Goal: Task Accomplishment & Management: Manage account settings

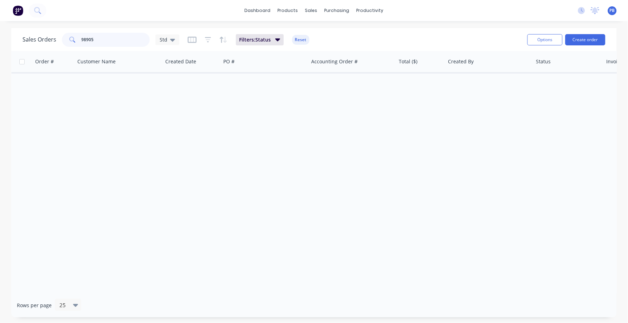
drag, startPoint x: 99, startPoint y: 39, endPoint x: 52, endPoint y: 28, distance: 47.7
click at [52, 31] on div "Sales Orders 98905 Std Filters: Status Reset" at bounding box center [272, 39] width 499 height 17
type input "interloc"
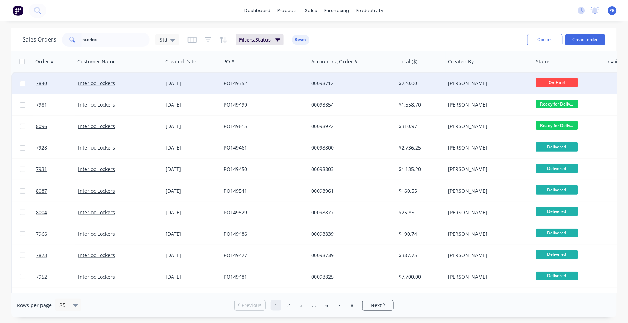
click at [405, 81] on div "$220.00" at bounding box center [419, 83] width 41 height 7
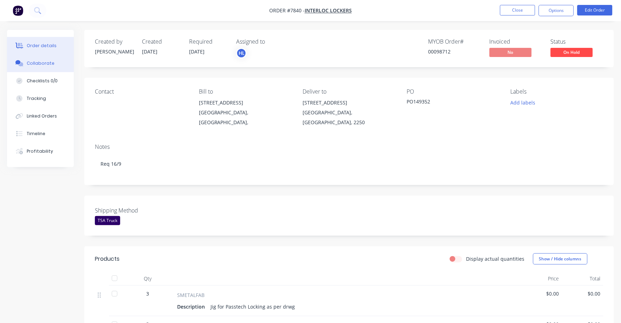
click at [46, 62] on div "Collaborate" at bounding box center [41, 63] width 28 height 6
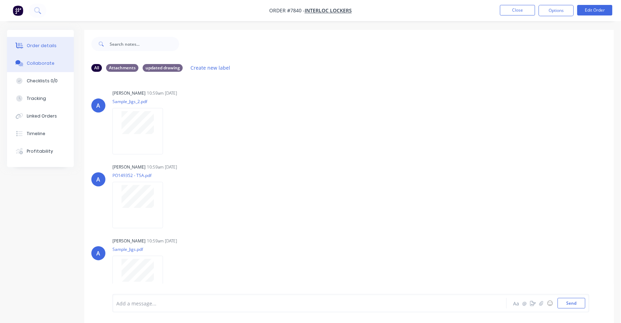
click at [42, 44] on div "Order details" at bounding box center [42, 46] width 30 height 6
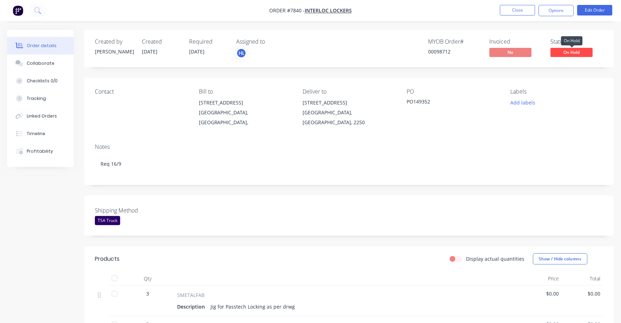
click at [567, 52] on span "On Hold" at bounding box center [572, 52] width 42 height 9
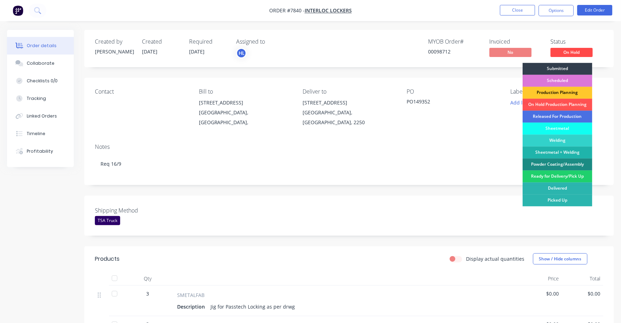
click at [549, 92] on div "Production Planning" at bounding box center [558, 93] width 70 height 12
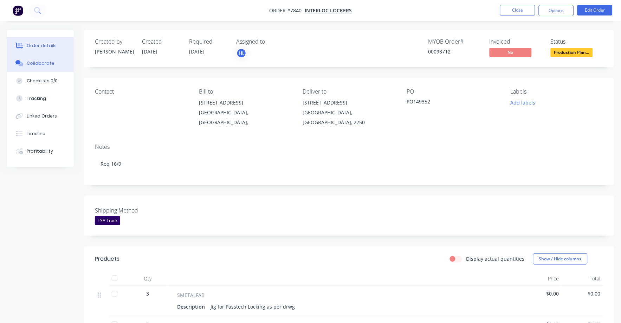
click at [49, 60] on div "Collaborate" at bounding box center [41, 63] width 28 height 6
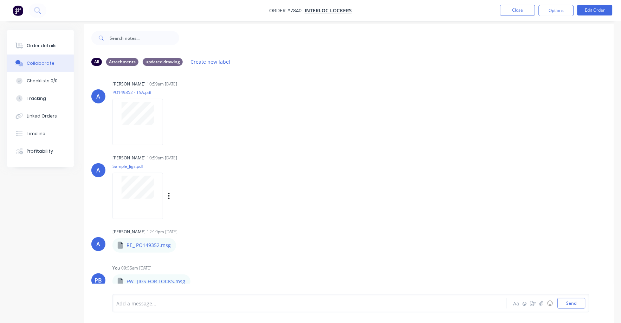
scroll to position [11, 0]
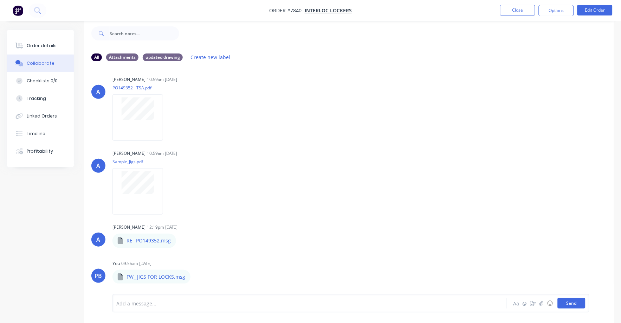
click at [567, 302] on button "Send" at bounding box center [572, 303] width 28 height 11
click at [575, 306] on button "Send" at bounding box center [572, 303] width 28 height 11
click at [133, 303] on div at bounding box center [293, 303] width 352 height 7
click at [249, 275] on div "Labels Download Delete" at bounding box center [232, 276] width 79 height 10
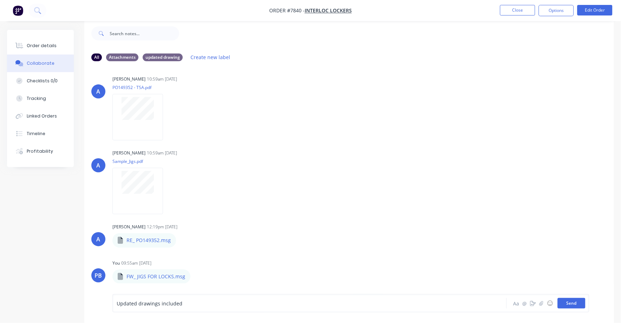
click at [576, 304] on button "Send" at bounding box center [572, 303] width 28 height 11
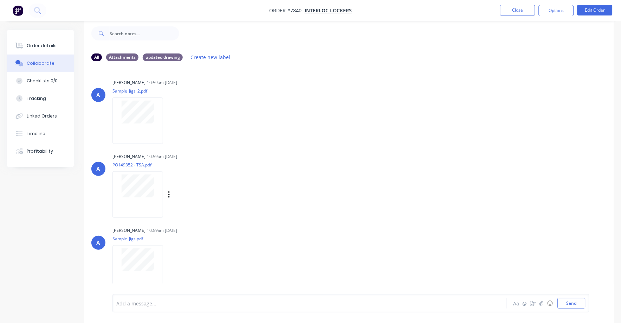
scroll to position [0, 0]
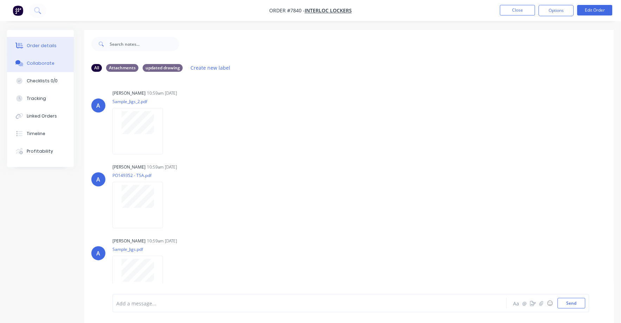
click at [44, 43] on div "Order details" at bounding box center [42, 46] width 30 height 6
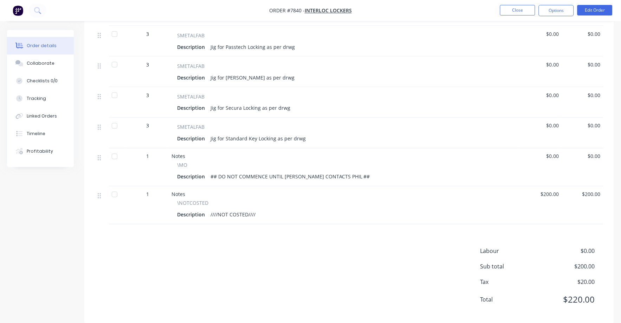
scroll to position [264, 0]
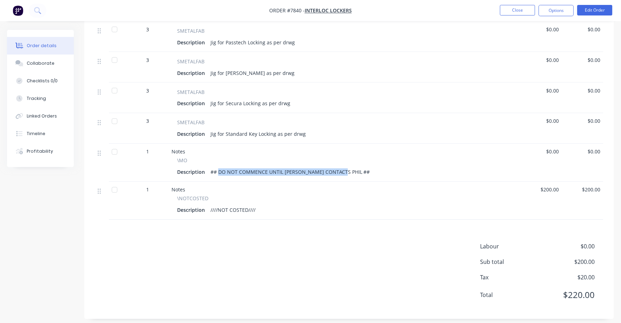
drag, startPoint x: 218, startPoint y: 165, endPoint x: 340, endPoint y: 165, distance: 121.7
click at [340, 167] on div "## DO NOT COMMENCE UNTIL [PERSON_NAME] CONTACTS PHIL ##" at bounding box center [290, 172] width 165 height 10
drag, startPoint x: 488, startPoint y: 275, endPoint x: 450, endPoint y: 273, distance: 37.7
click at [450, 273] on div "Labour $0.00 Sub total $200.00 Tax $20.00 Total $220.00" at bounding box center [349, 275] width 509 height 66
drag, startPoint x: 219, startPoint y: 165, endPoint x: 339, endPoint y: 172, distance: 120.8
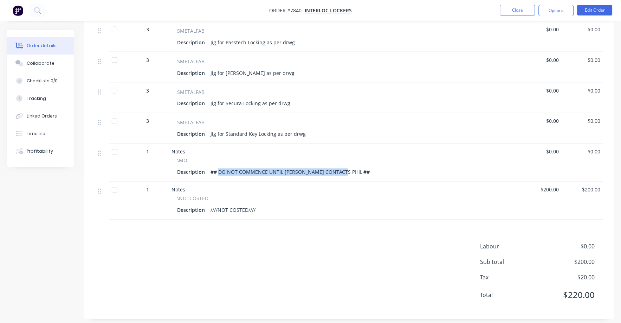
click at [339, 172] on div "Notes \MO Description ## DO NOT COMMENCE UNTIL [PERSON_NAME] CONTACTS PHIL ##" at bounding box center [345, 163] width 352 height 38
click at [596, 9] on button "Edit Order" at bounding box center [595, 10] width 35 height 11
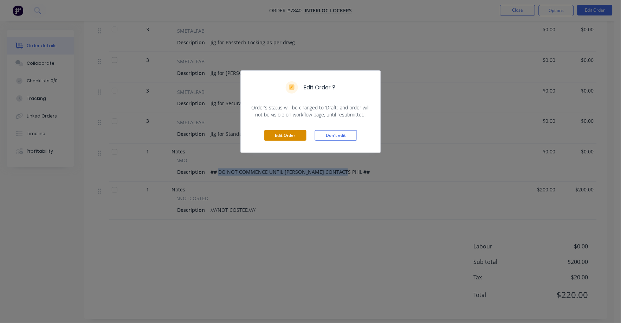
click at [283, 133] on button "Edit Order" at bounding box center [285, 135] width 42 height 11
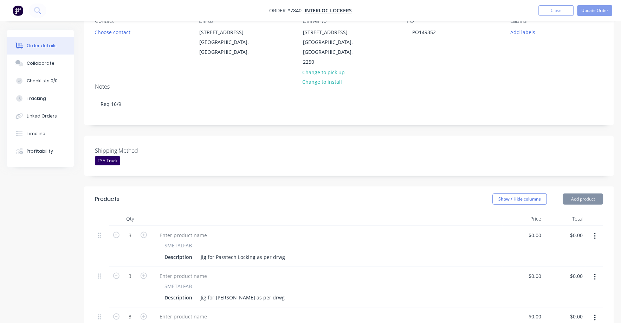
scroll to position [264, 0]
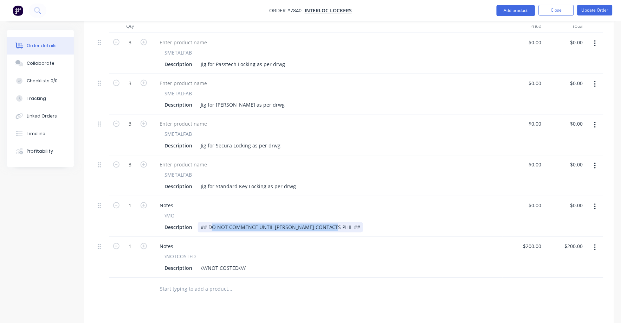
drag, startPoint x: 212, startPoint y: 217, endPoint x: 329, endPoint y: 216, distance: 117.5
click at [329, 222] on div "## DO NOT COMMENCE UNTIL [PERSON_NAME] CONTACTS PHIL ##" at bounding box center [280, 227] width 165 height 10
click at [324, 263] on div "Description ////NOT COSTED////" at bounding box center [326, 268] width 328 height 10
click at [519, 239] on div "$200.00 $200.00" at bounding box center [524, 257] width 42 height 41
click at [524, 237] on div "200 $200.00" at bounding box center [524, 257] width 42 height 41
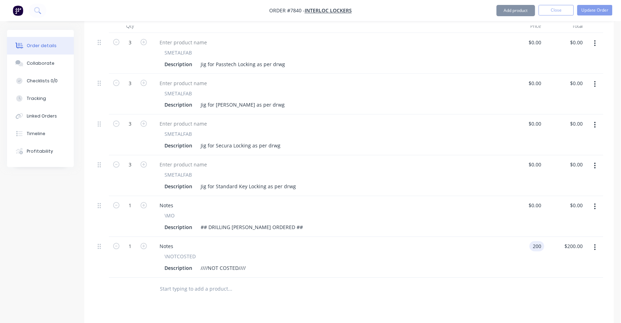
drag, startPoint x: 532, startPoint y: 236, endPoint x: 549, endPoint y: 235, distance: 17.6
click at [549, 237] on div "1 Notes \NOTCOSTED Description ////NOT COSTED//// 200 200 $200.00 $200.00" at bounding box center [349, 257] width 509 height 41
type input "$600.00"
click at [487, 263] on div "Description ////NOT COSTED////" at bounding box center [326, 268] width 328 height 10
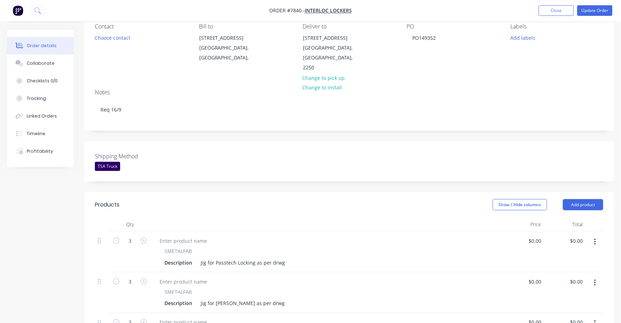
scroll to position [0, 0]
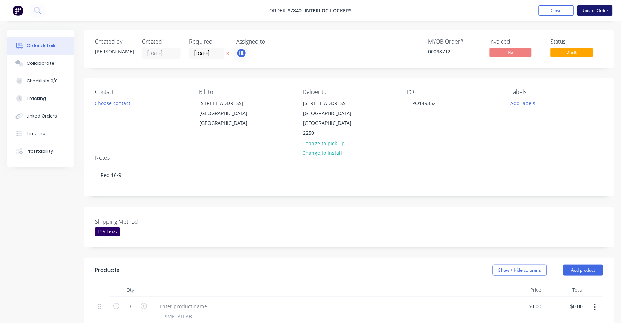
click at [598, 9] on button "Update Order" at bounding box center [595, 10] width 35 height 11
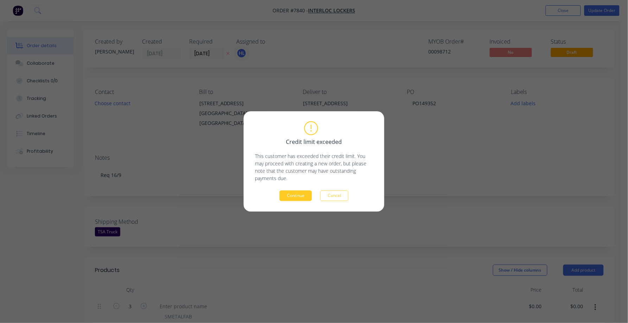
click at [300, 194] on button "Continue" at bounding box center [296, 196] width 32 height 11
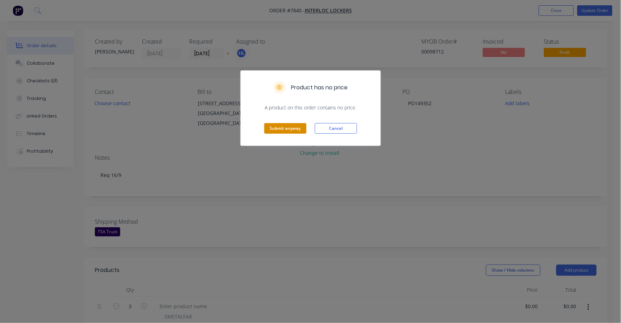
click at [285, 127] on button "Submit anyway" at bounding box center [285, 128] width 42 height 11
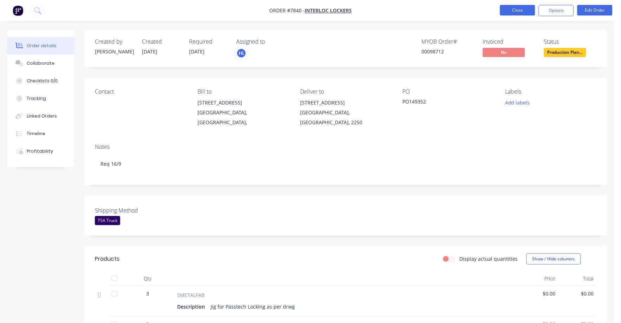
click at [513, 9] on button "Close" at bounding box center [517, 10] width 35 height 11
